Goal: Task Accomplishment & Management: Complete application form

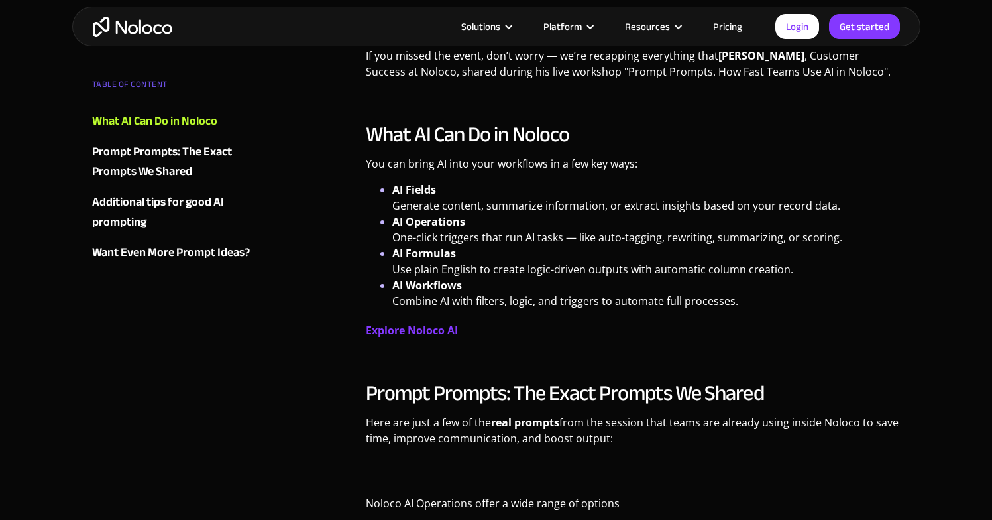
scroll to position [590, 0]
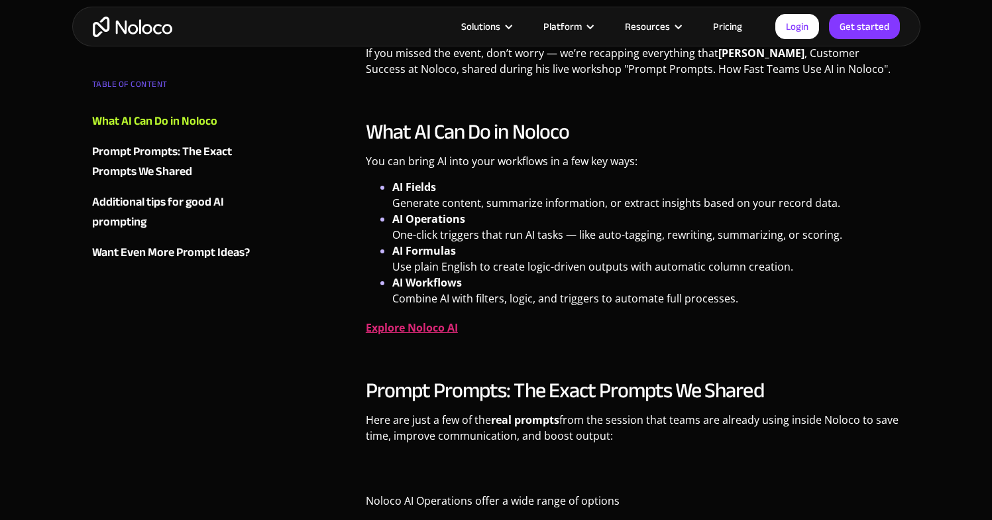
click at [423, 332] on strong "Explore Noloco AI" at bounding box center [412, 327] width 92 height 15
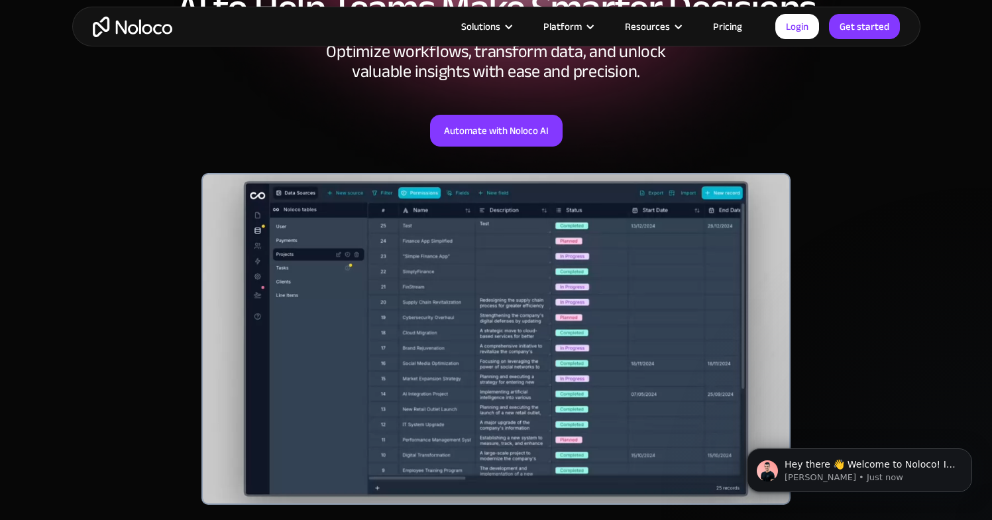
scroll to position [117, 0]
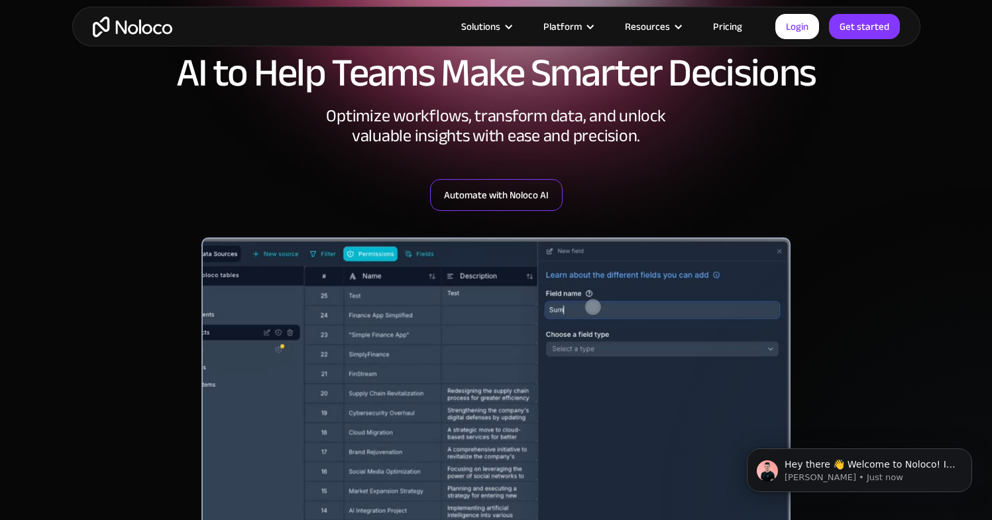
click at [528, 200] on link "Automate with Noloco AI" at bounding box center [496, 195] width 133 height 32
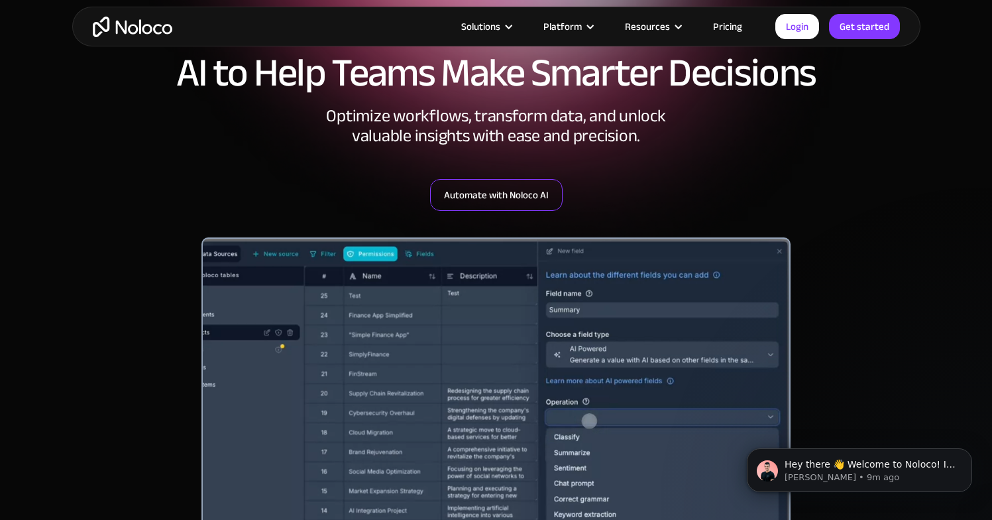
click at [514, 197] on link "Automate with Noloco AI" at bounding box center [496, 195] width 133 height 32
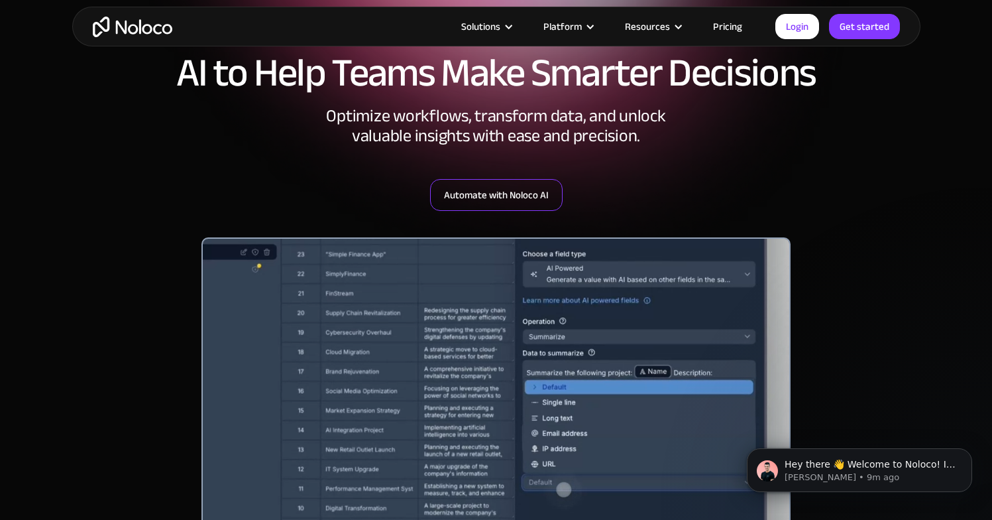
click at [487, 189] on link "Automate with Noloco AI" at bounding box center [496, 195] width 133 height 32
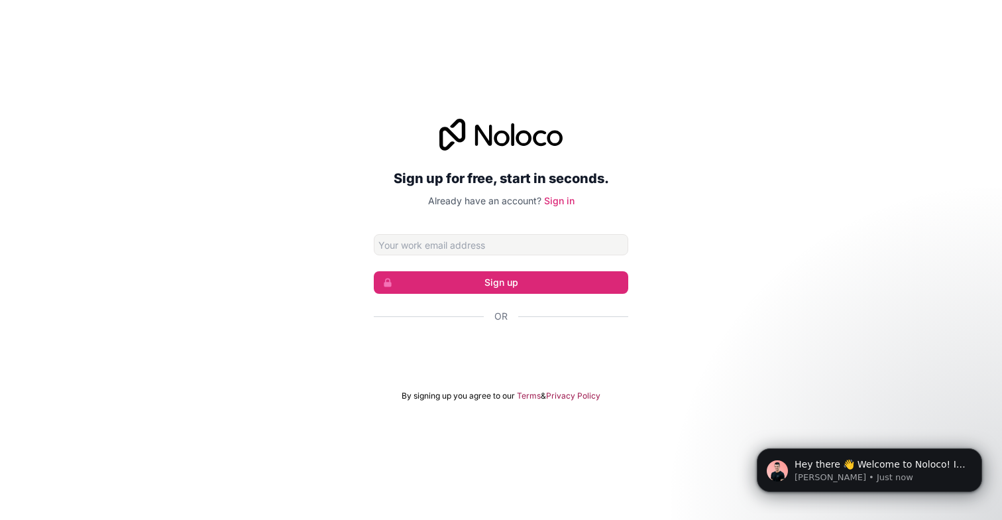
click at [494, 352] on div "Acceder con Google. Se abre en una pestaña nueva" at bounding box center [501, 351] width 255 height 29
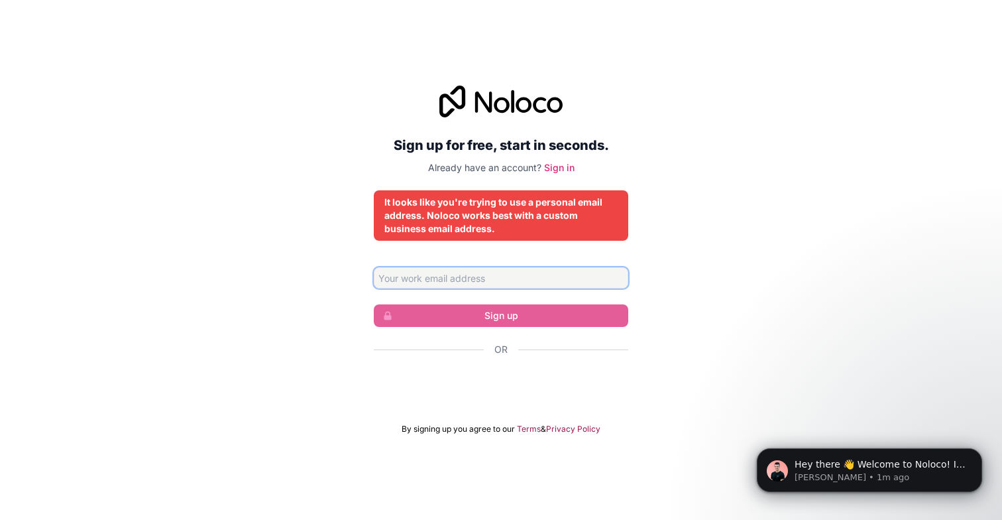
click at [467, 282] on input "Email address" at bounding box center [501, 277] width 255 height 21
type input "[EMAIL_ADDRESS][DOMAIN_NAME]"
click at [563, 170] on link "Sign in" at bounding box center [559, 167] width 30 height 11
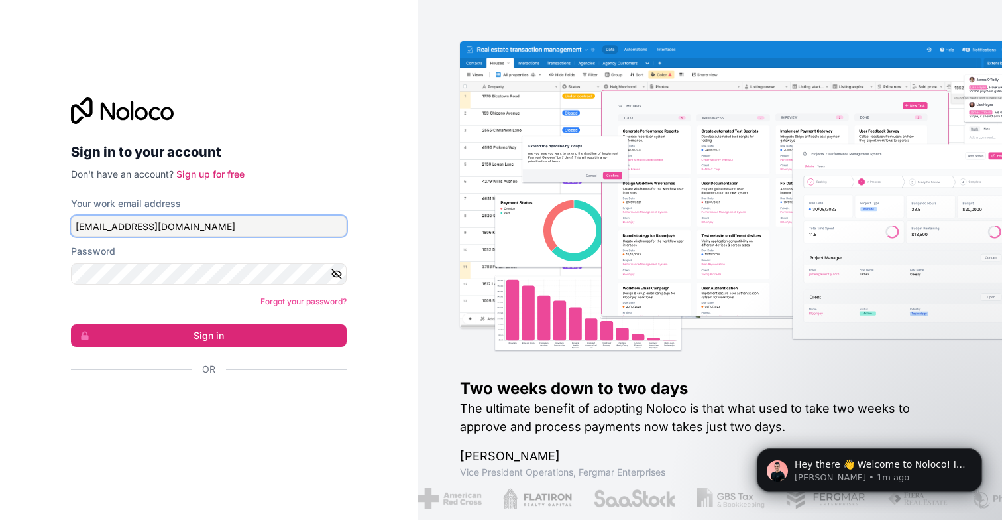
type input "[EMAIL_ADDRESS][DOMAIN_NAME]"
click at [329, 149] on h2 "Sign in to your account" at bounding box center [209, 152] width 276 height 24
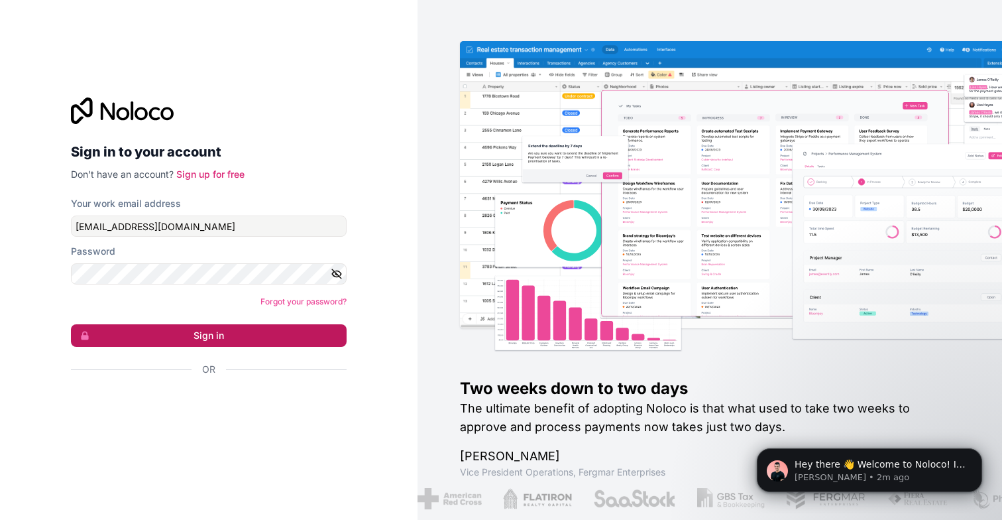
click at [249, 335] on button "Sign in" at bounding box center [209, 335] width 276 height 23
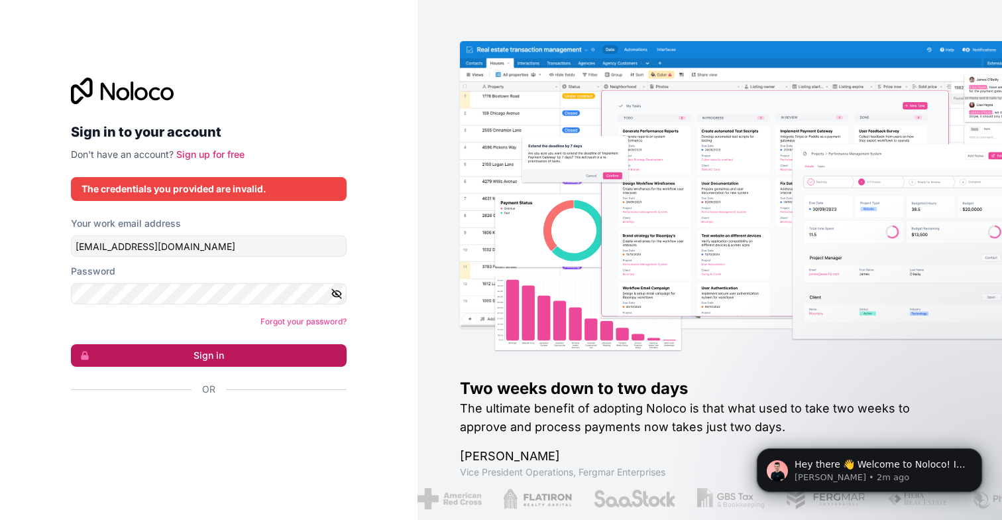
click at [224, 357] on button "Sign in" at bounding box center [209, 355] width 276 height 23
click at [210, 156] on link "Sign up for free" at bounding box center [210, 154] width 68 height 11
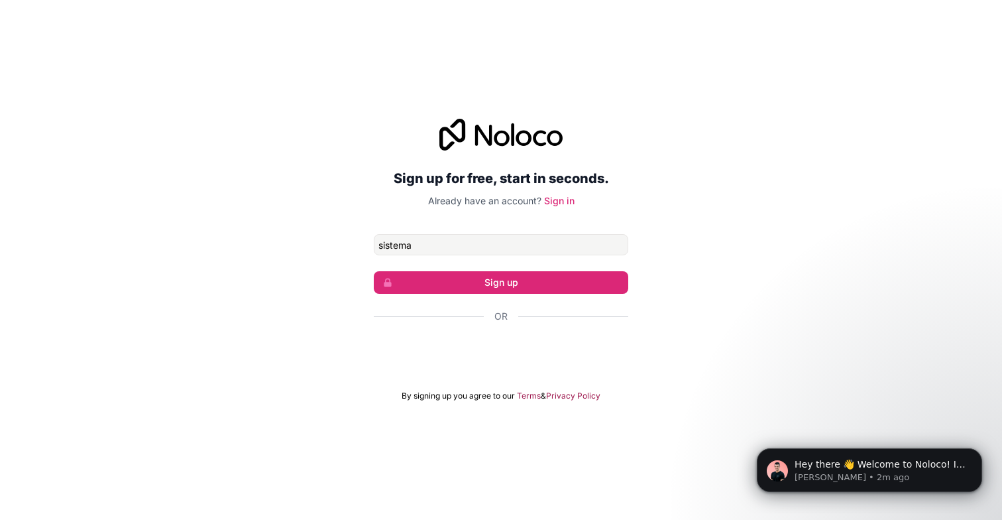
type input "sistemas"
type input "[EMAIL_ADDRESS][DOMAIN_NAME]"
click at [501, 282] on button "Sign up" at bounding box center [501, 282] width 255 height 23
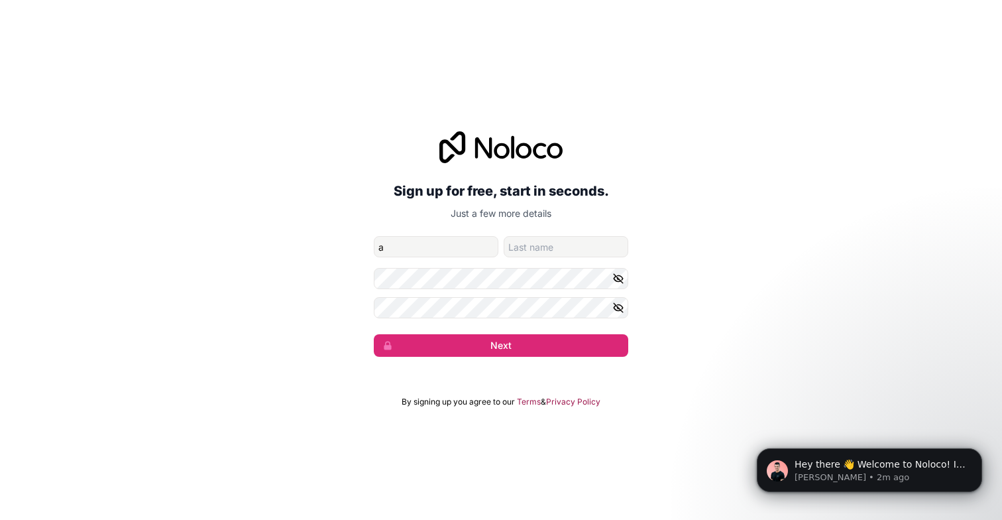
type input "a"
type input "Leo"
type input "Apco"
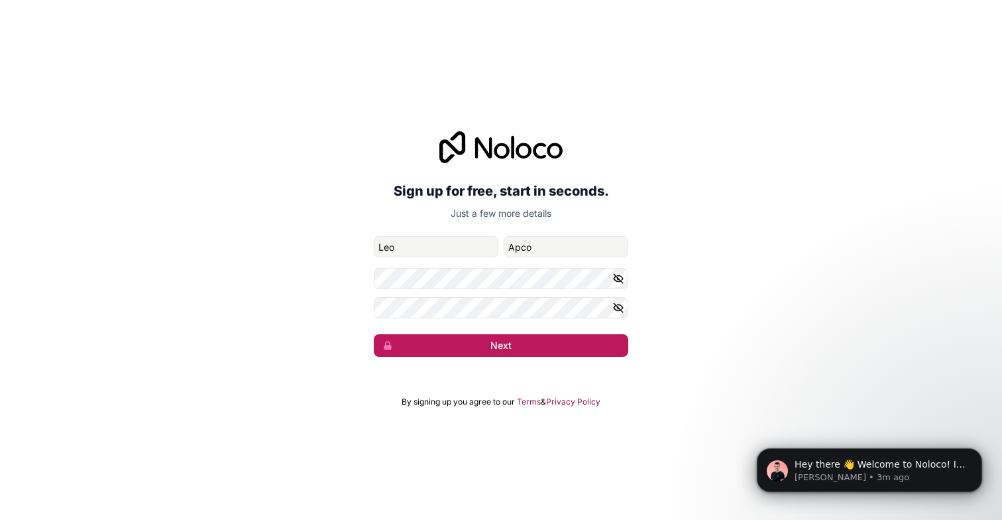
click at [500, 343] on button "Next" at bounding box center [501, 345] width 255 height 23
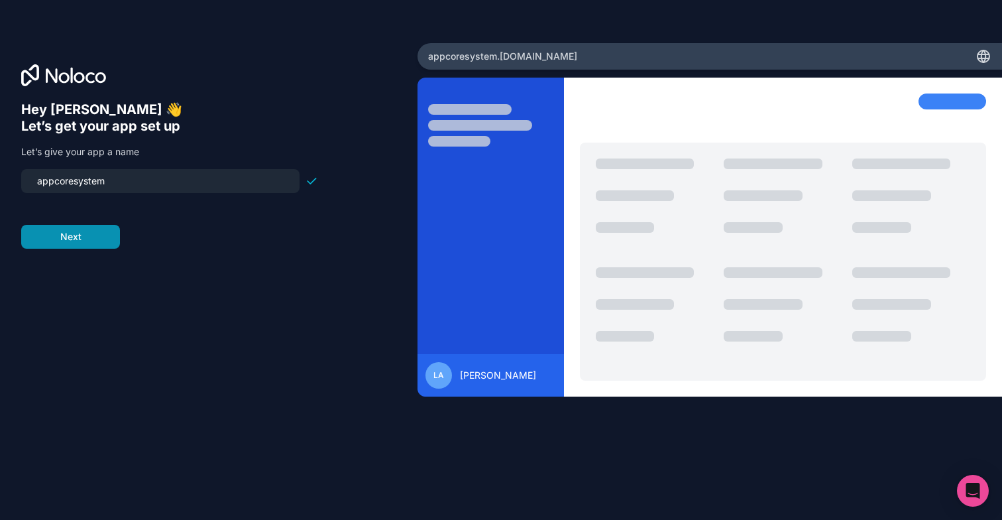
click at [82, 241] on button "Next" at bounding box center [70, 237] width 99 height 24
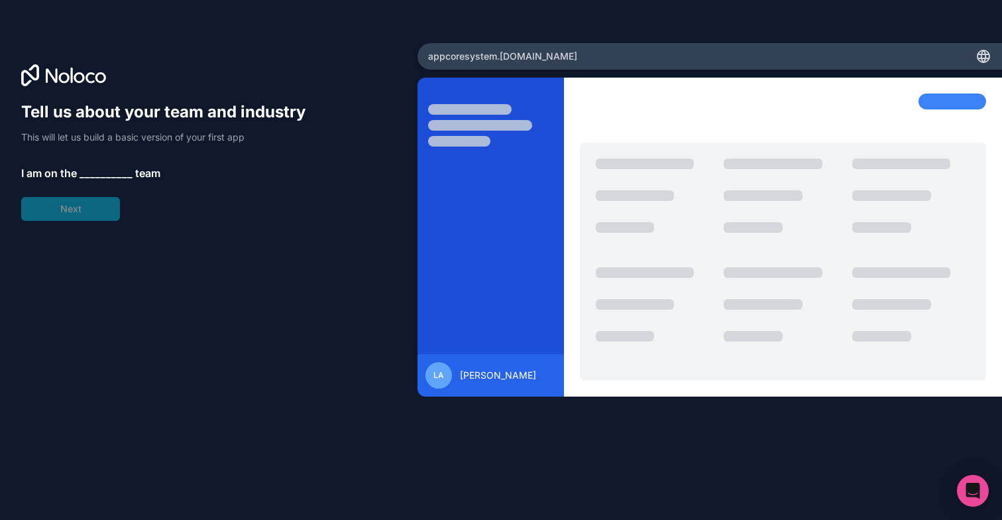
click at [99, 168] on span "__________" at bounding box center [106, 173] width 53 height 16
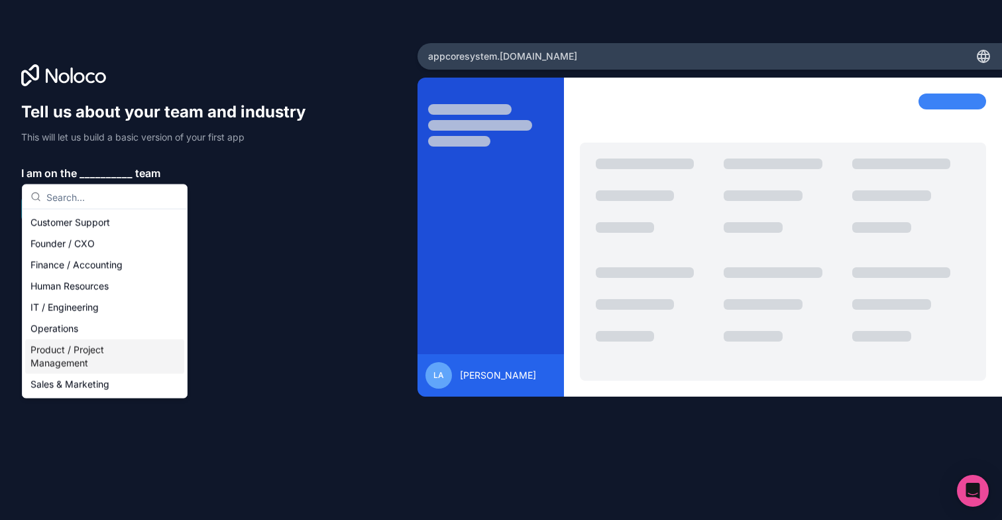
click at [89, 363] on div "Product / Project Management" at bounding box center [104, 356] width 159 height 34
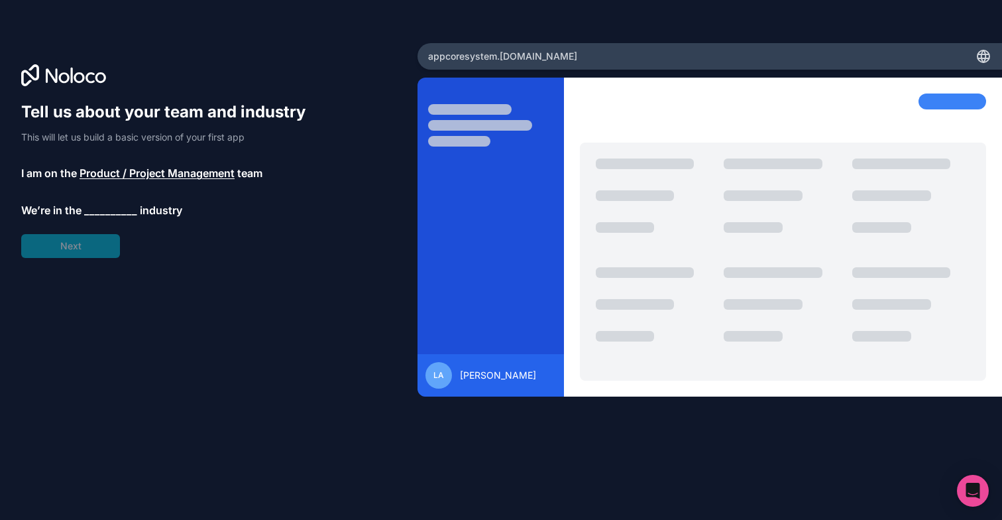
click at [100, 213] on span "__________" at bounding box center [110, 210] width 53 height 16
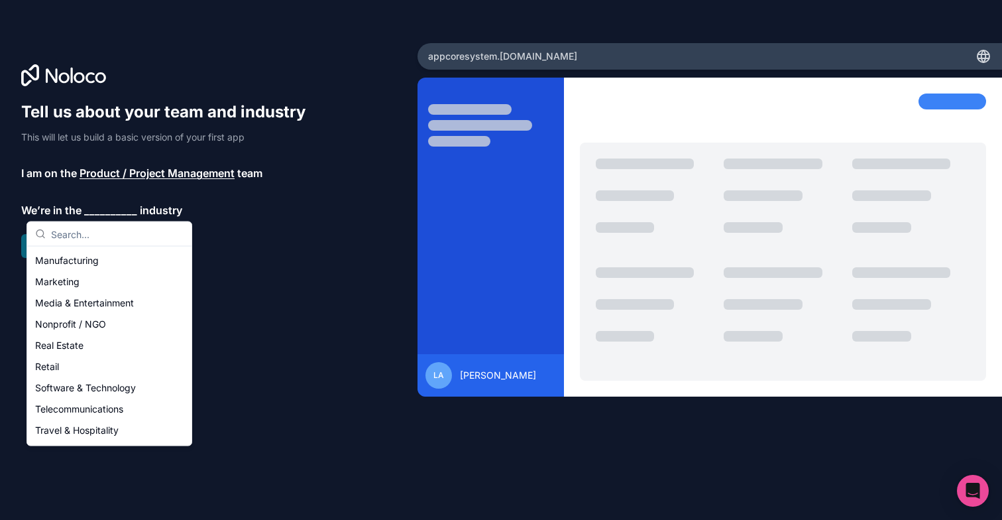
scroll to position [206, 0]
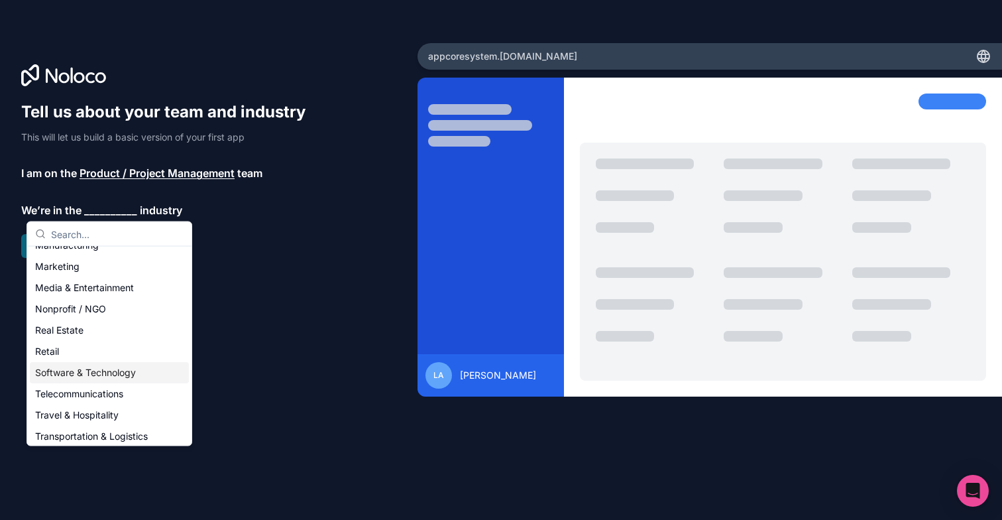
click at [131, 365] on div "Software & Technology" at bounding box center [109, 372] width 159 height 21
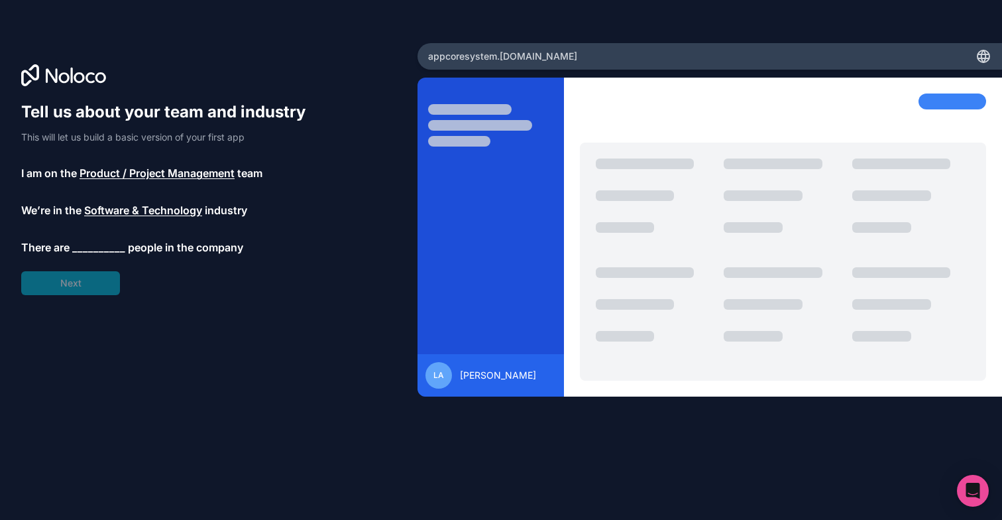
click at [108, 246] on span "__________" at bounding box center [98, 247] width 53 height 16
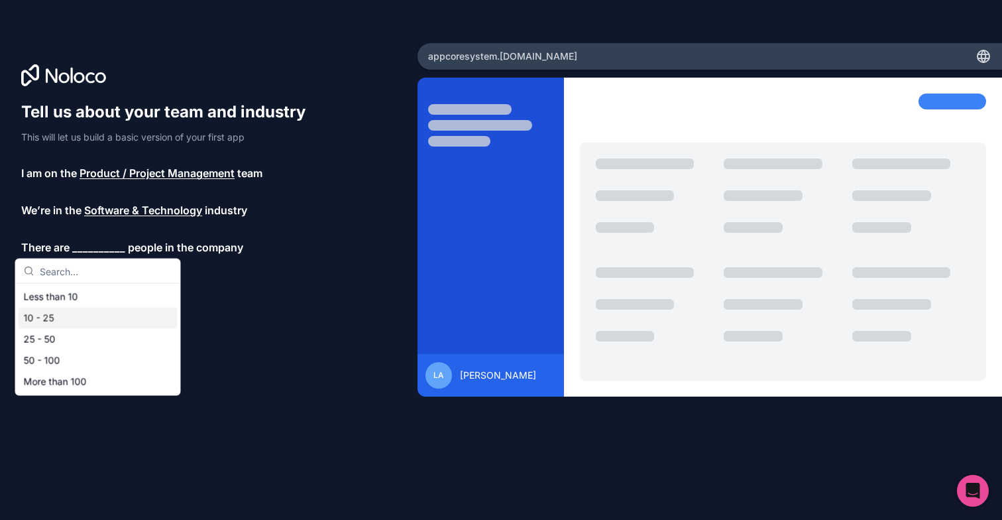
click at [84, 322] on div "10 - 25" at bounding box center [98, 318] width 159 height 21
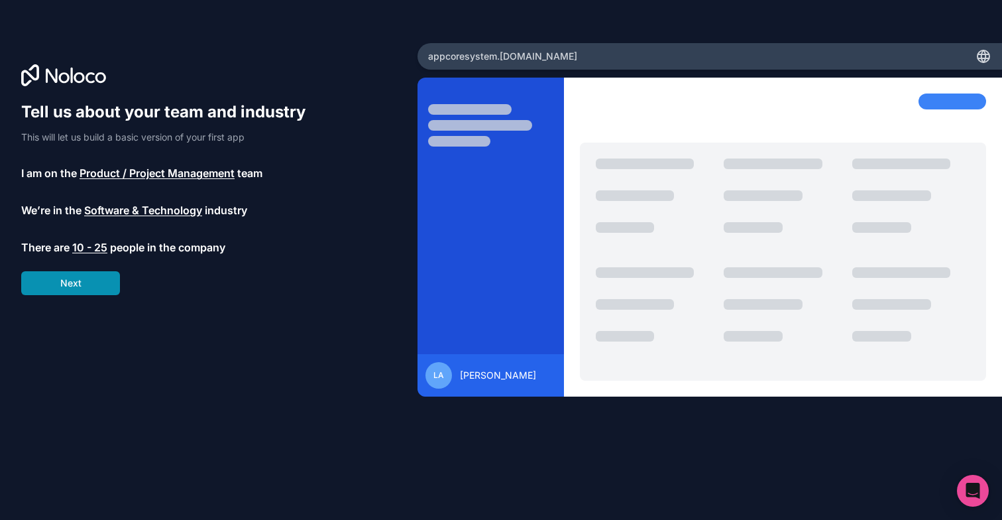
click at [94, 285] on button "Next" at bounding box center [70, 283] width 99 height 24
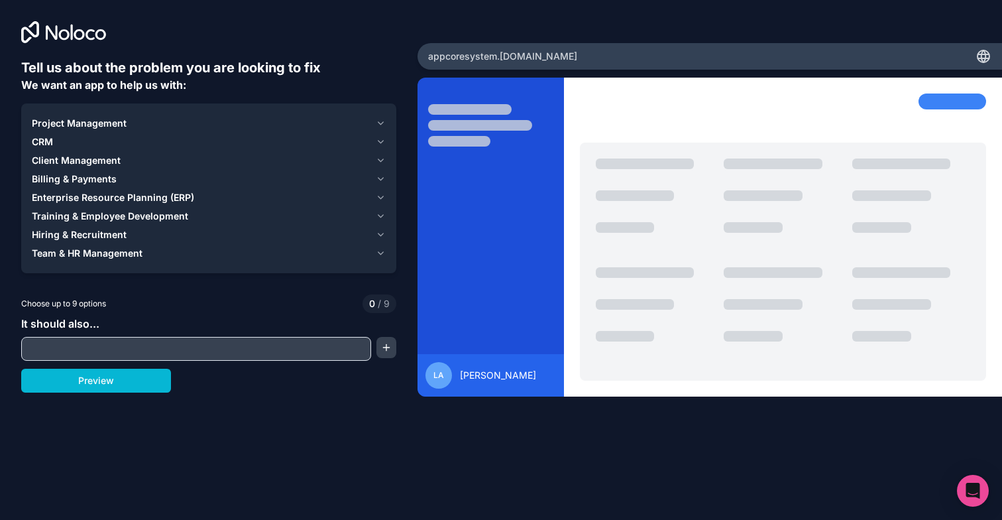
click at [83, 123] on span "Project Management" at bounding box center [79, 123] width 95 height 13
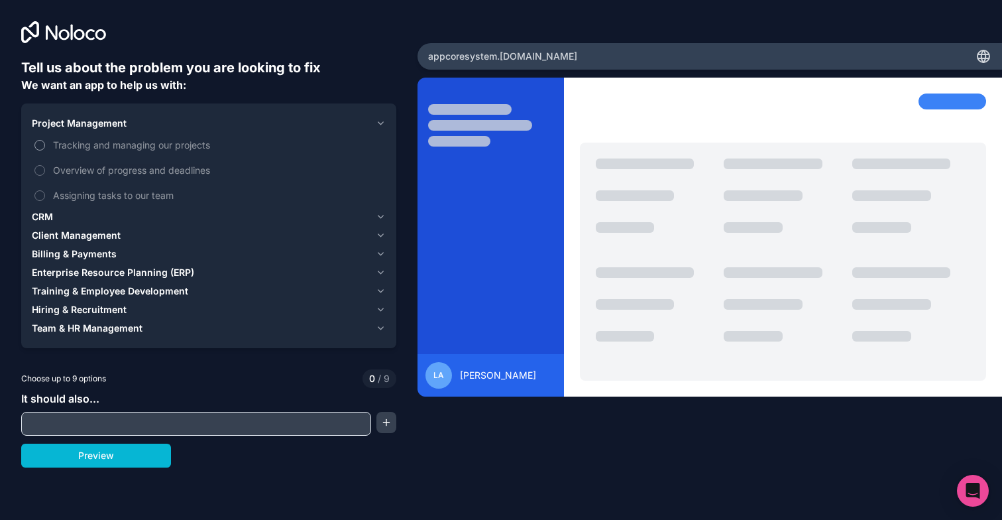
click at [112, 142] on span "Tracking and managing our projects" at bounding box center [218, 145] width 330 height 14
click at [45, 142] on button "Tracking and managing our projects" at bounding box center [39, 145] width 11 height 11
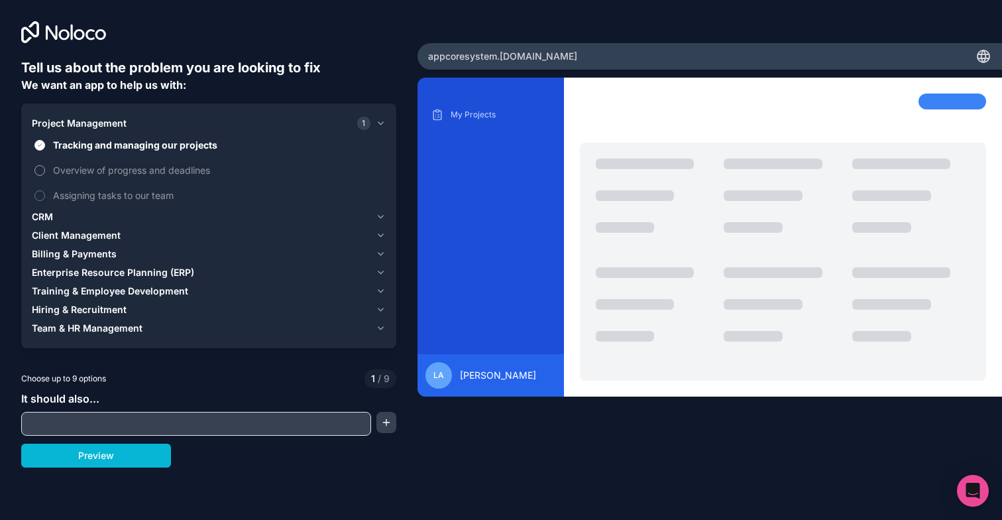
click at [106, 172] on span "Overview of progress and deadlines" at bounding box center [218, 170] width 330 height 14
click at [45, 172] on button "Overview of progress and deadlines" at bounding box center [39, 170] width 11 height 11
click at [106, 172] on span "Overview of progress and deadlines" at bounding box center [218, 170] width 330 height 14
click at [45, 172] on button "Overview of progress and deadlines" at bounding box center [39, 170] width 11 height 11
click at [125, 288] on span "Training & Employee Development" at bounding box center [110, 290] width 156 height 13
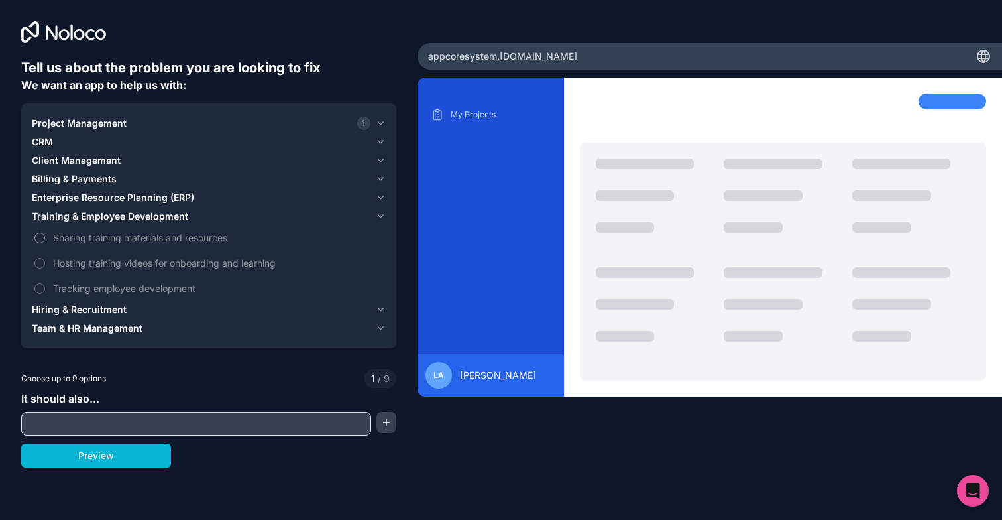
click at [115, 241] on span "Sharing training materials and resources" at bounding box center [218, 238] width 330 height 14
click at [45, 241] on button "Sharing training materials and resources" at bounding box center [39, 238] width 11 height 11
click at [115, 265] on span "Hosting training videos for onboarding and learning" at bounding box center [218, 263] width 330 height 14
click at [45, 265] on button "Hosting training videos for onboarding and learning" at bounding box center [39, 263] width 11 height 11
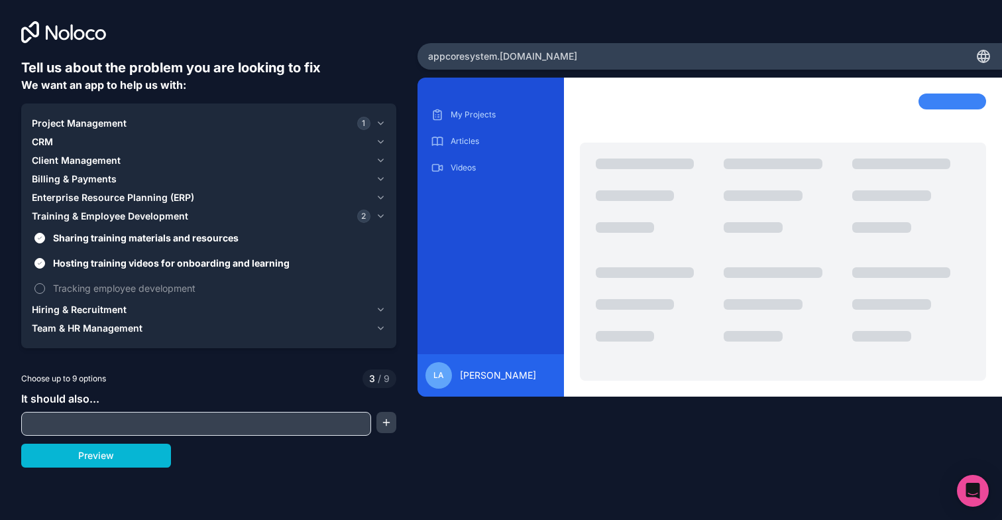
click at [116, 288] on span "Tracking employee development" at bounding box center [218, 288] width 330 height 14
click at [45, 288] on button "Tracking employee development" at bounding box center [39, 288] width 11 height 11
click at [78, 126] on span "Project Management" at bounding box center [79, 123] width 95 height 13
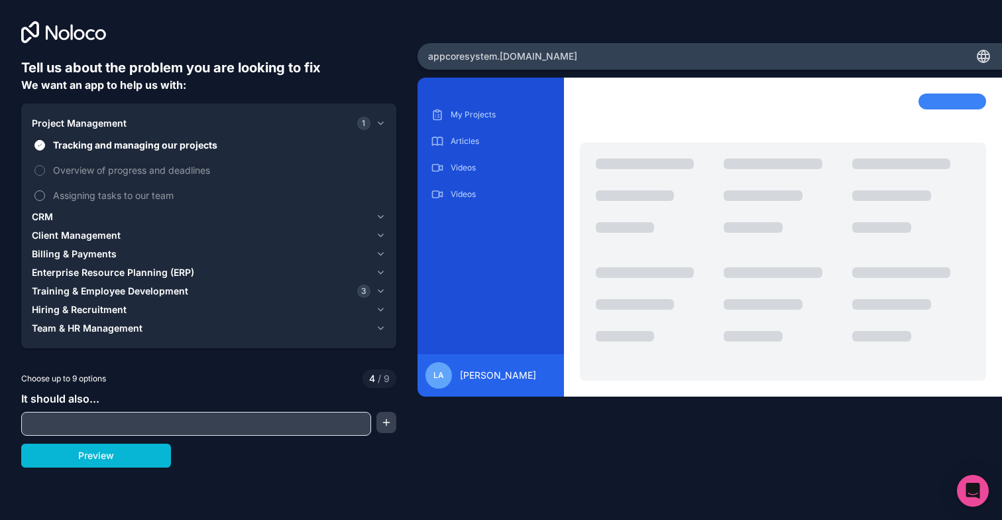
click at [105, 194] on span "Assigning tasks to our team" at bounding box center [218, 195] width 330 height 14
click at [45, 194] on button "Assigning tasks to our team" at bounding box center [39, 195] width 11 height 11
click at [115, 172] on span "Overview of progress and deadlines" at bounding box center [218, 170] width 330 height 14
click at [45, 172] on button "Overview of progress and deadlines" at bounding box center [39, 170] width 11 height 11
click at [138, 422] on input "text" at bounding box center [196, 423] width 343 height 19
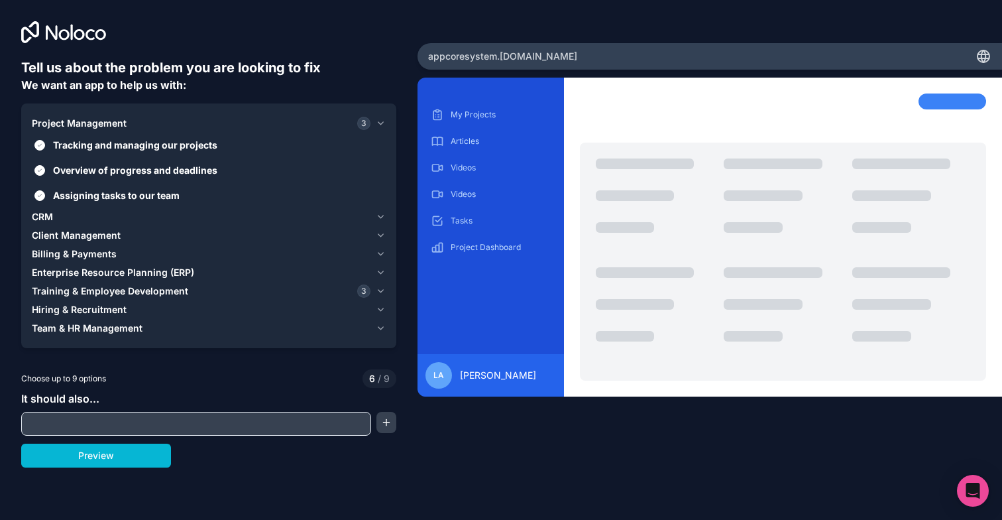
click at [103, 396] on div "It should also..." at bounding box center [208, 412] width 375 height 45
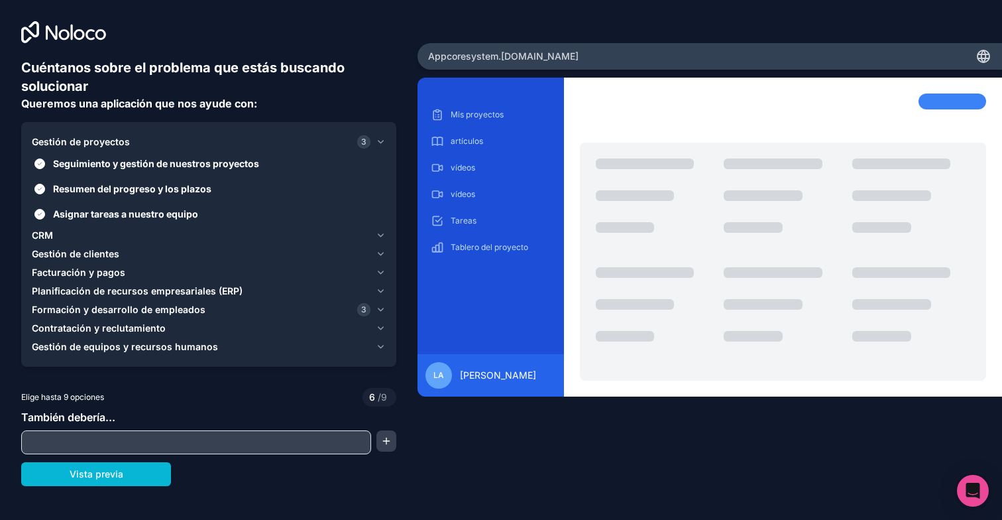
click at [194, 289] on span "Planificación de recursos empresariales (ERP)" at bounding box center [137, 290] width 211 height 13
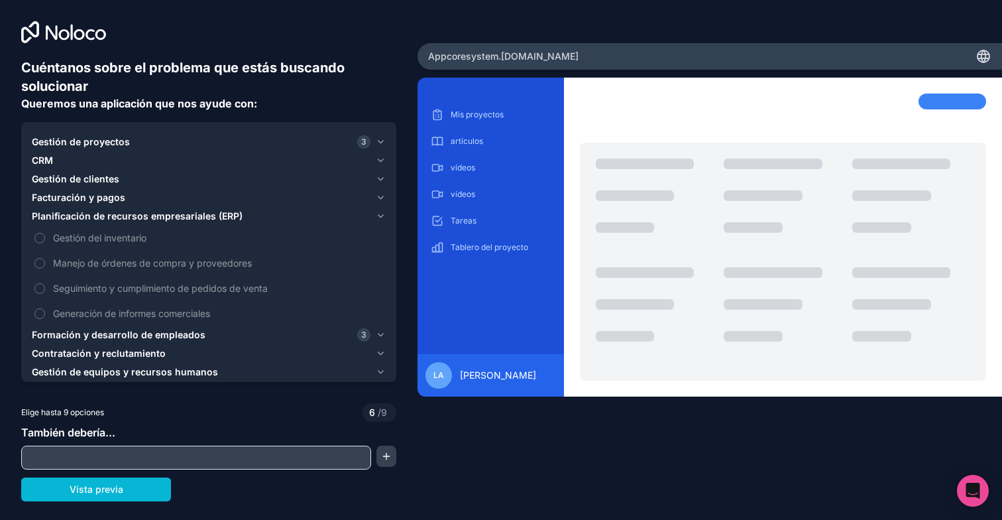
click at [162, 339] on span "Formación y desarrollo de empleados" at bounding box center [119, 334] width 174 height 13
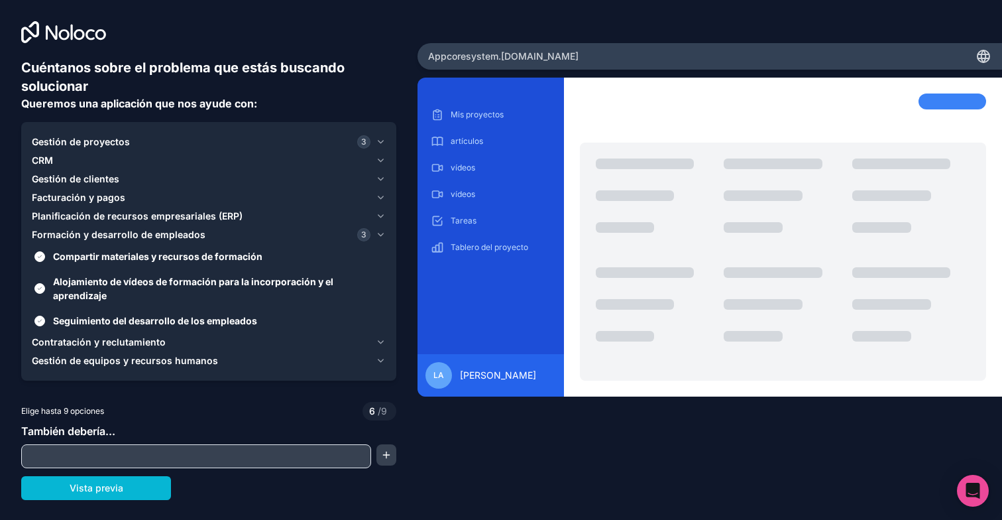
click at [153, 363] on span "Gestión de equipos y recursos humanos" at bounding box center [125, 360] width 186 height 13
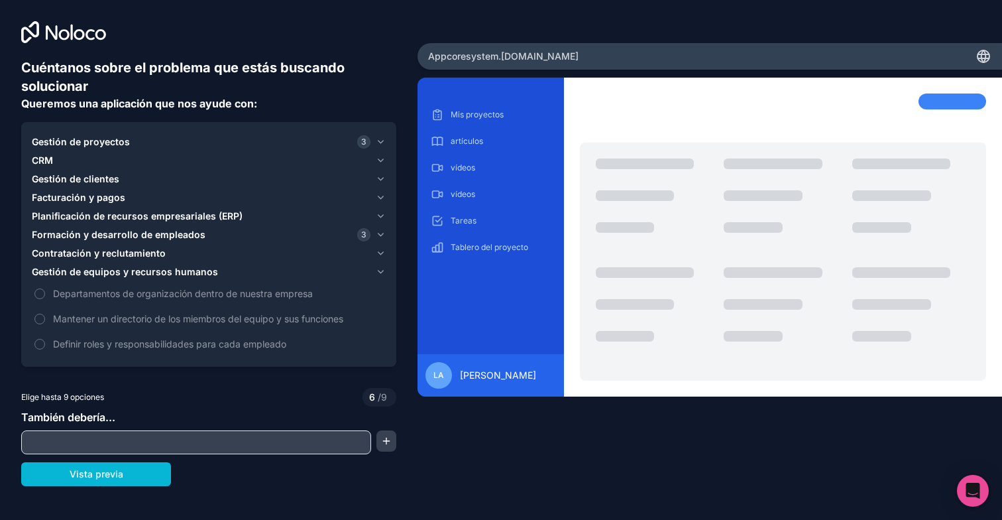
click at [147, 432] on div at bounding box center [196, 442] width 350 height 24
click at [129, 468] on button "Vista previa" at bounding box center [96, 474] width 150 height 24
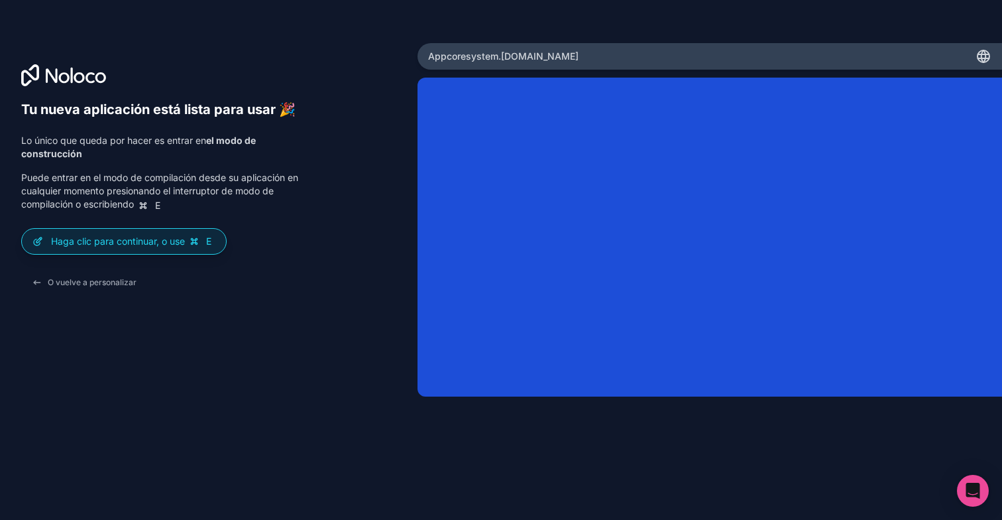
click at [981, 54] on icon at bounding box center [984, 54] width 11 height 0
click at [548, 66] on div "Appcoresystem .noloco.co" at bounding box center [710, 56] width 585 height 27
click at [514, 59] on span "Appcoresystem .noloco.co" at bounding box center [503, 56] width 150 height 13
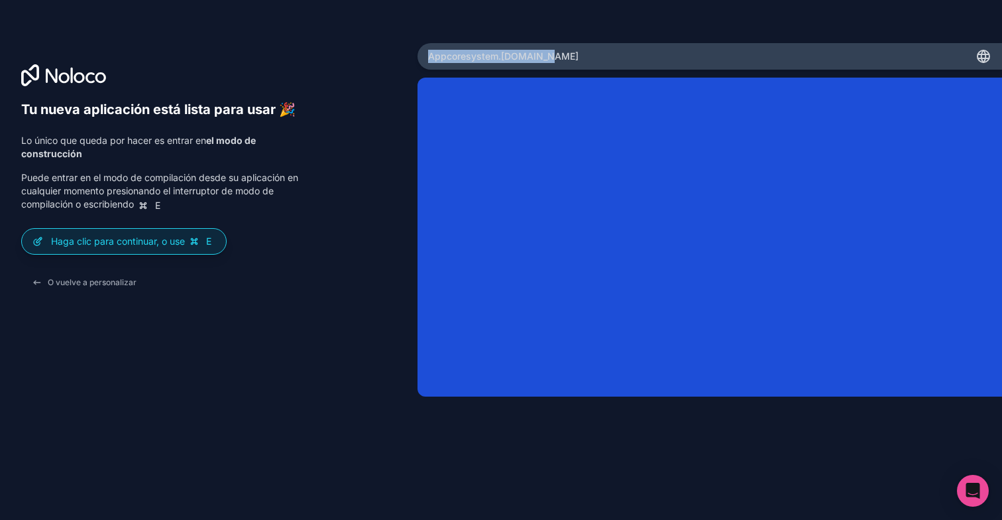
click at [514, 59] on span "Appcoresystem .noloco.co" at bounding box center [503, 56] width 150 height 13
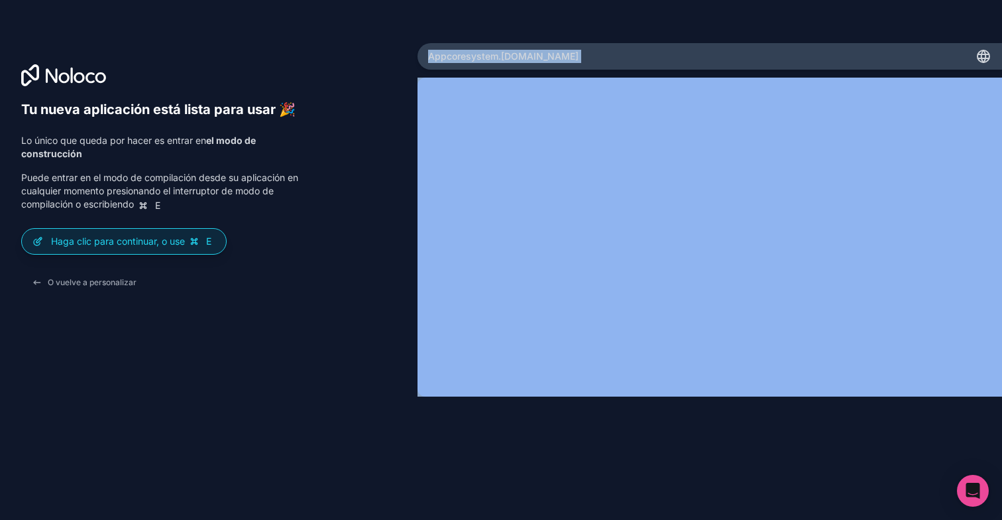
click at [514, 59] on span "Appcoresystem .noloco.co" at bounding box center [503, 56] width 150 height 13
click at [191, 238] on icon at bounding box center [194, 241] width 11 height 11
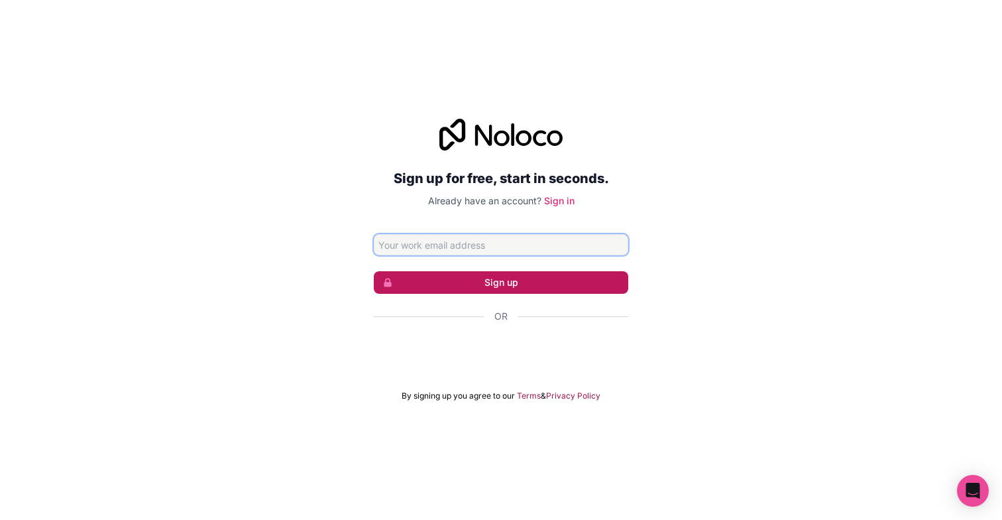
type input "[EMAIL_ADDRESS][DOMAIN_NAME]"
click at [514, 282] on button "Sign up" at bounding box center [501, 282] width 255 height 23
